Goal: Task Accomplishment & Management: Complete application form

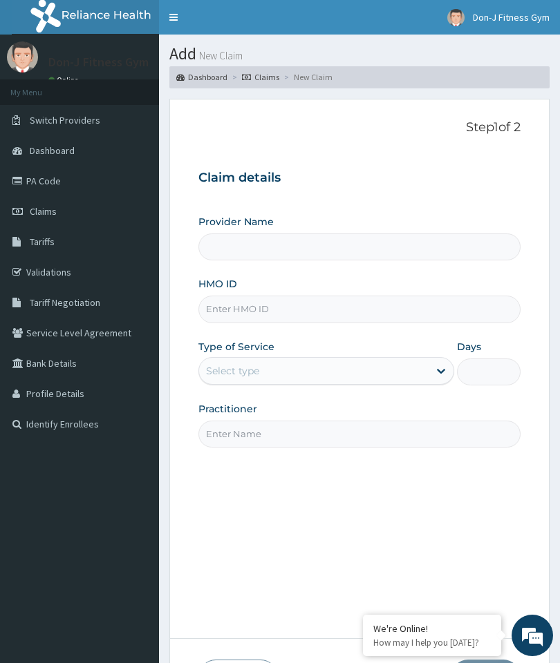
type input "Don-J Fitness Gym"
type input "1"
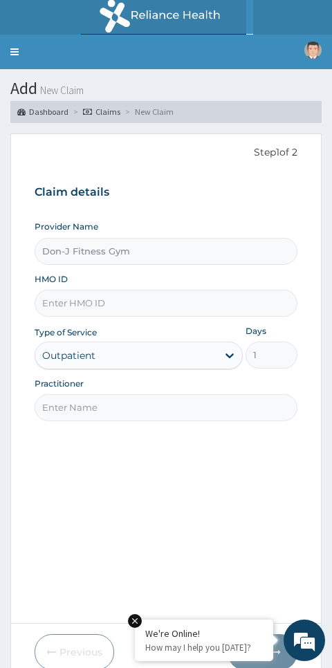
click at [146, 295] on input "HMO ID" at bounding box center [166, 303] width 263 height 27
click at [167, 299] on input "HMO ID" at bounding box center [166, 303] width 263 height 27
paste input "AKL/10005/A"
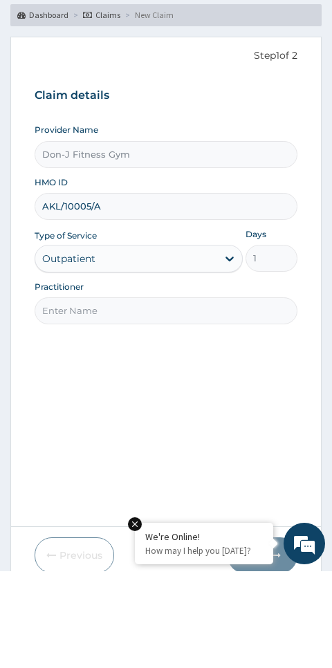
type input "AKL/10005/A"
click at [213, 382] on div "Step 1 of 2 Claim details Provider Name Don-J Fitness Gym HMO ID AKL/10005/A Ty…" at bounding box center [166, 378] width 263 height 467
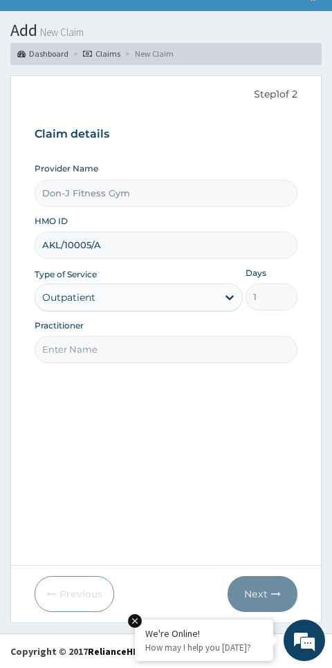
click at [159, 347] on input "Practitioner" at bounding box center [166, 349] width 263 height 27
click at [183, 343] on input "Practitioner" at bounding box center [166, 349] width 263 height 27
paste input "Jennifer Subi"
type input "Jennifer Subi"
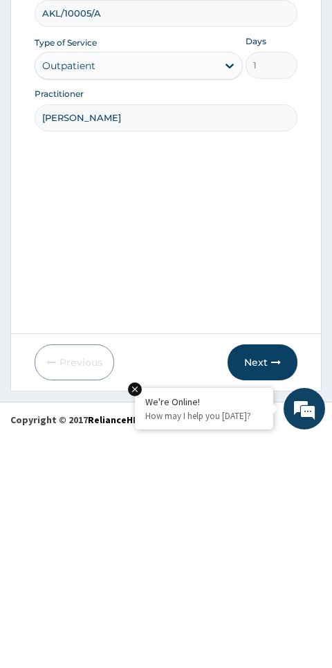
click at [270, 576] on button "Next" at bounding box center [262, 594] width 70 height 36
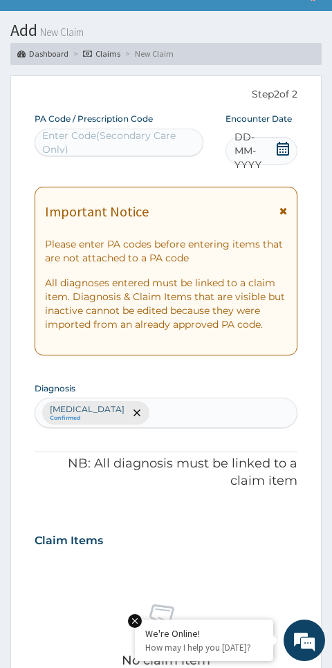
click at [285, 145] on icon at bounding box center [282, 149] width 12 height 14
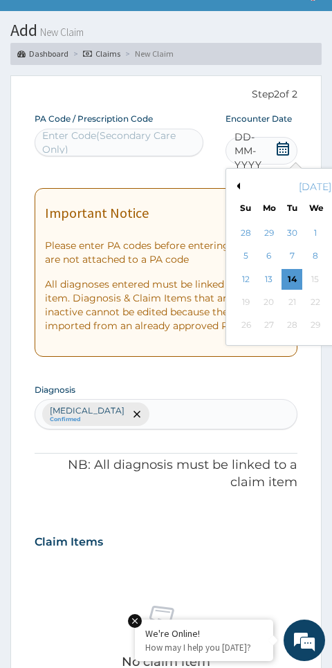
click at [301, 274] on div "14" at bounding box center [291, 279] width 21 height 21
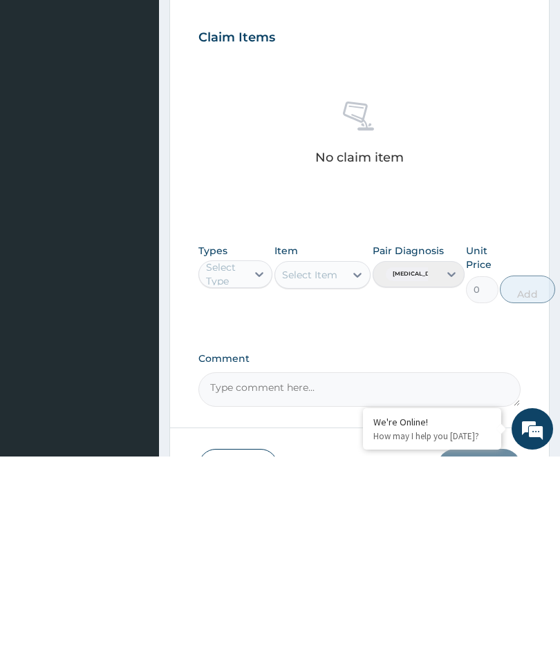
scroll to position [327, 0]
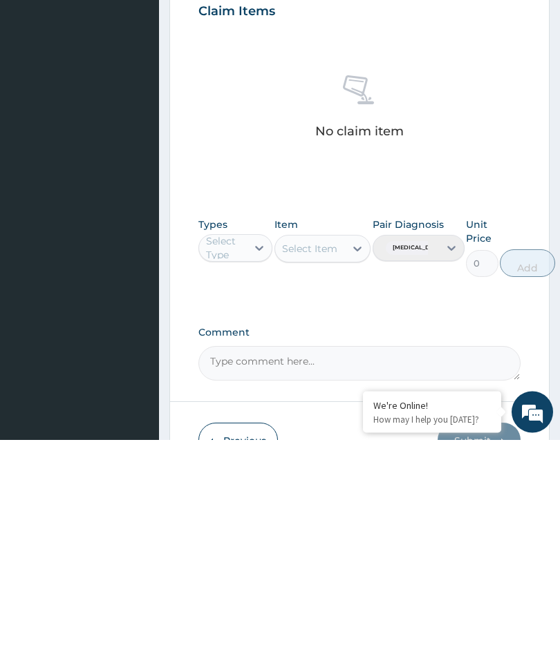
type input "PA/F8DBE6"
type input "gym"
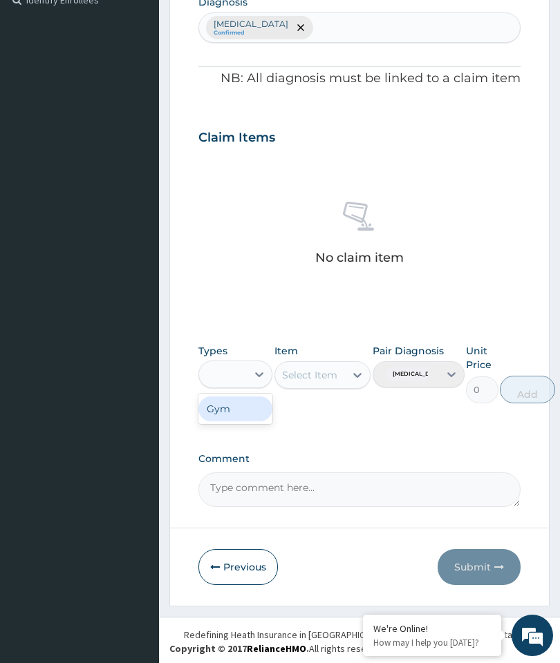
click at [255, 389] on div "Types option Gym focused, 10 of 10. 1 result available for search term gym. Use…" at bounding box center [235, 373] width 74 height 59
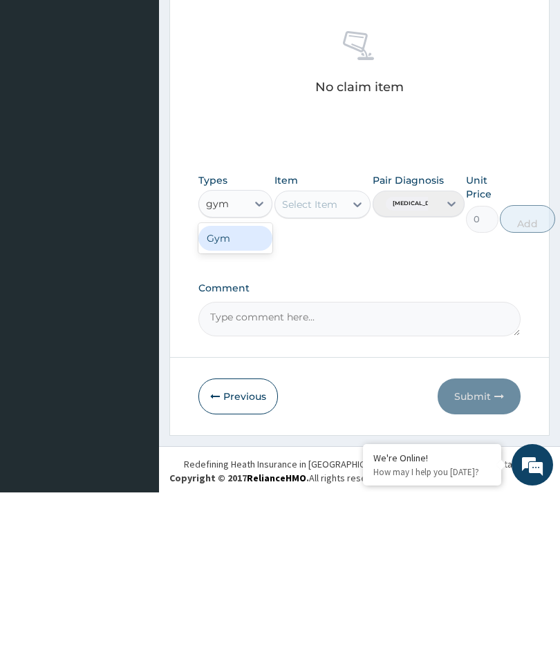
click at [248, 397] on div "Gym" at bounding box center [235, 409] width 74 height 25
type input "gym"
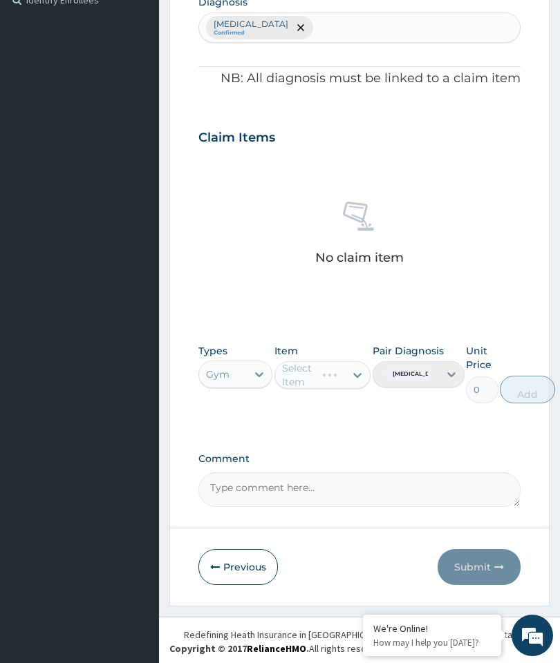
click at [355, 370] on div "Select Item" at bounding box center [322, 375] width 97 height 28
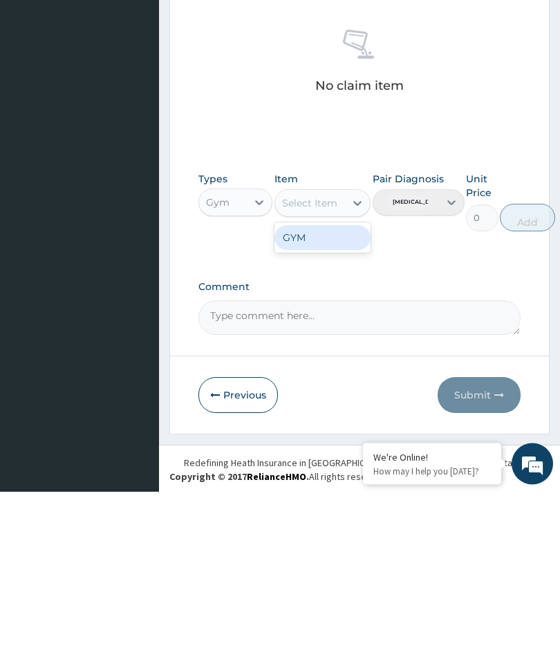
click at [332, 397] on div "GYM" at bounding box center [322, 409] width 97 height 25
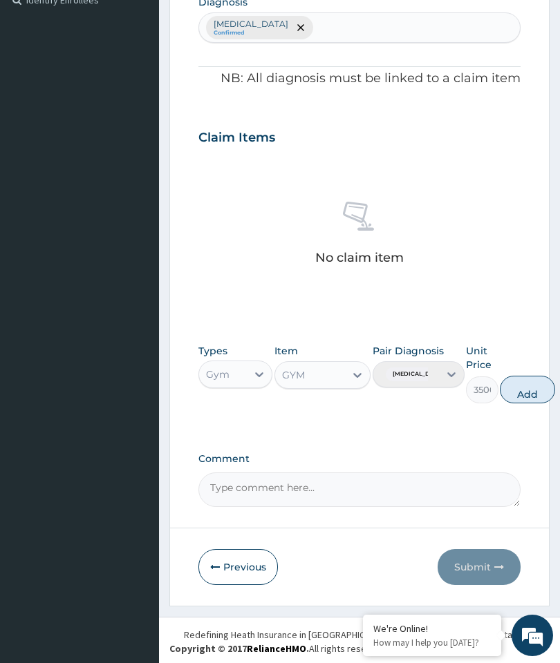
click at [540, 379] on button "Add" at bounding box center [527, 390] width 55 height 28
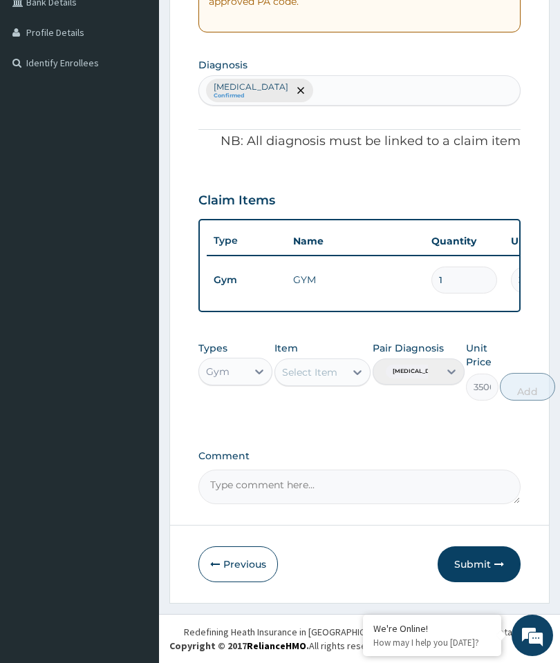
type input "0"
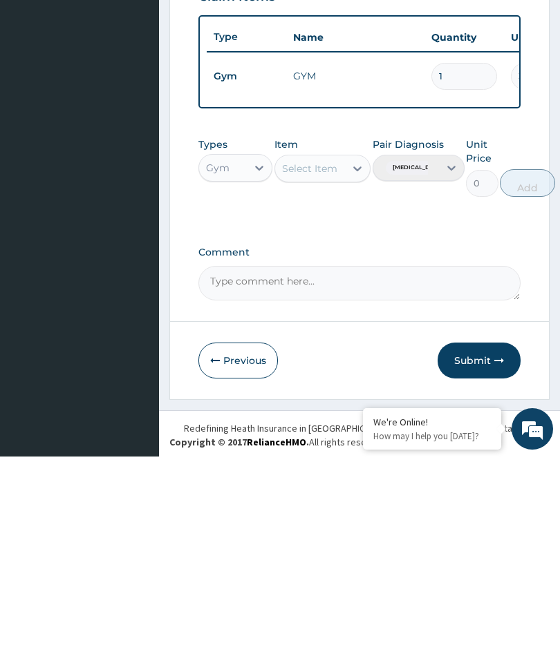
click at [303, 473] on textarea "Comment" at bounding box center [359, 490] width 322 height 35
type textarea "Gym Session"
click at [472, 549] on button "Submit" at bounding box center [478, 567] width 83 height 36
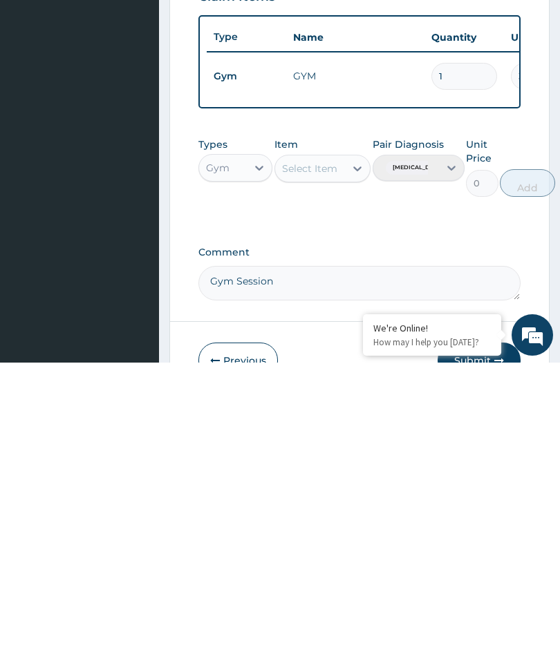
scroll to position [58, 0]
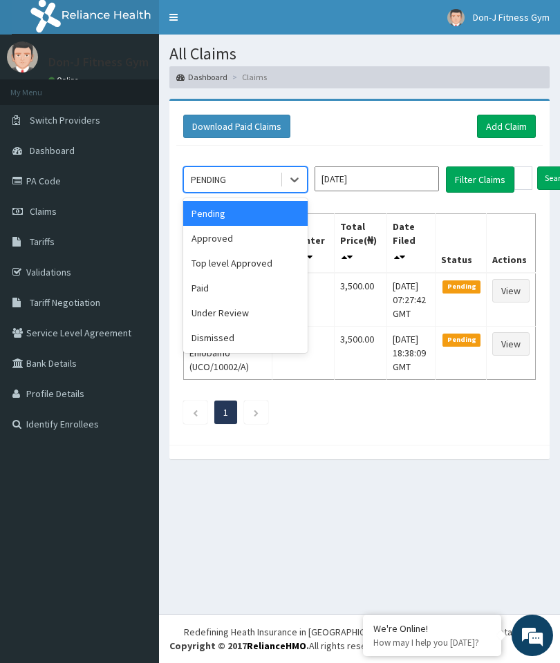
click at [232, 232] on div "Approved" at bounding box center [245, 238] width 124 height 25
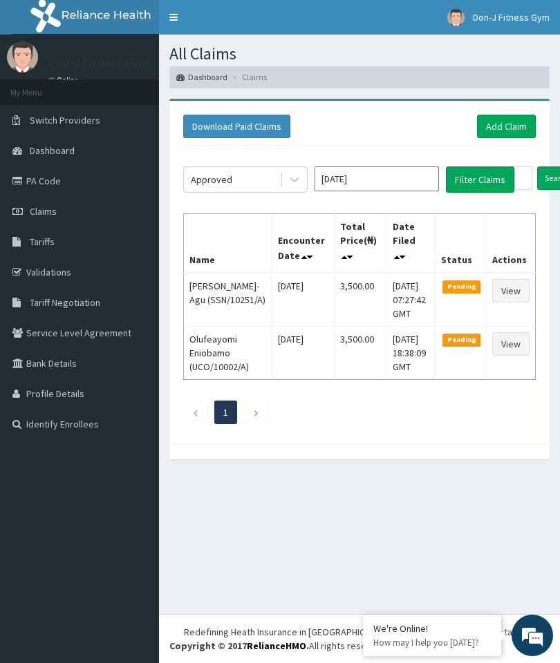
click at [469, 180] on button "Filter Claims" at bounding box center [480, 180] width 68 height 26
